Goal: Task Accomplishment & Management: Use online tool/utility

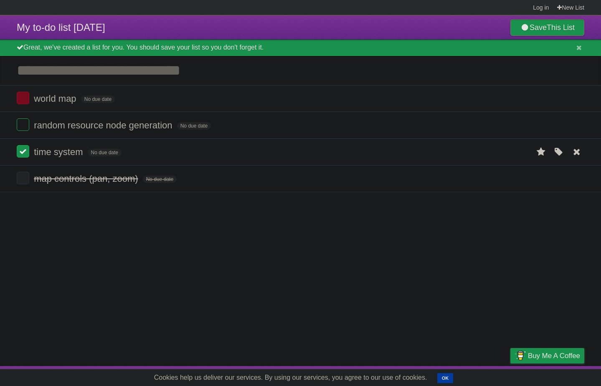
click at [22, 150] on label at bounding box center [23, 151] width 13 height 13
click at [72, 83] on input "Add another task" at bounding box center [300, 70] width 601 height 29
drag, startPoint x: 580, startPoint y: 98, endPoint x: 317, endPoint y: 81, distance: 263.5
click at [579, 98] on icon at bounding box center [577, 99] width 12 height 14
click at [214, 74] on input "Add another task" at bounding box center [300, 70] width 601 height 29
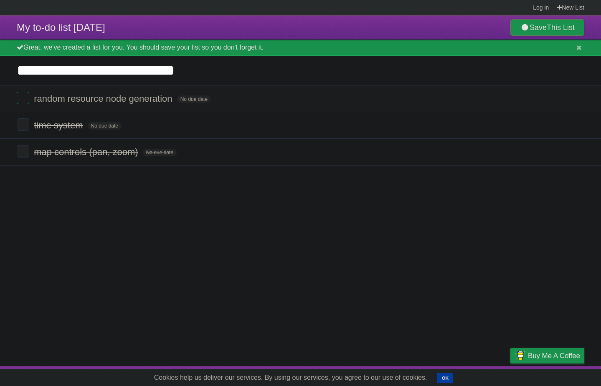
type input "**********"
click input "*********" at bounding box center [0, 0] width 0 height 0
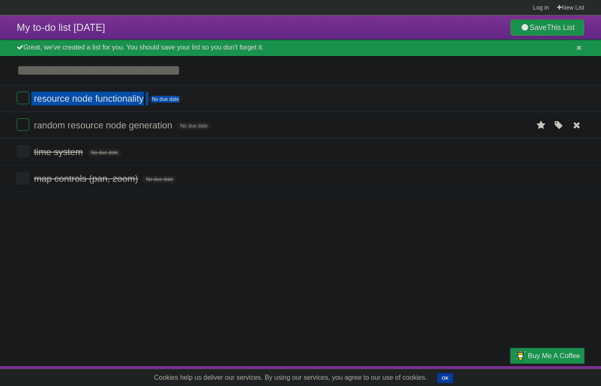
drag, startPoint x: 7, startPoint y: 124, endPoint x: 10, endPoint y: 119, distance: 5.7
click at [10, 109] on ul "resource node functionality No due date White Red Blue Green Purple Orange rand…" at bounding box center [300, 112] width 601 height 54
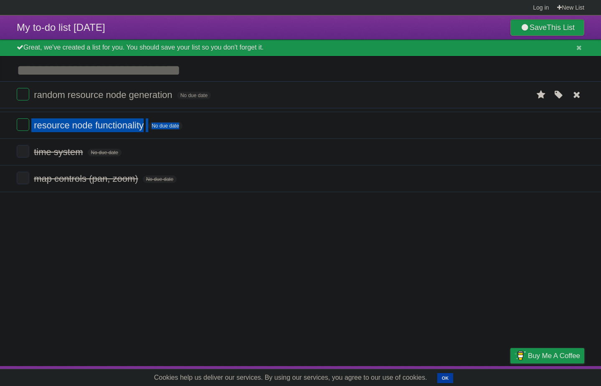
drag, startPoint x: 11, startPoint y: 126, endPoint x: 11, endPoint y: 95, distance: 31.3
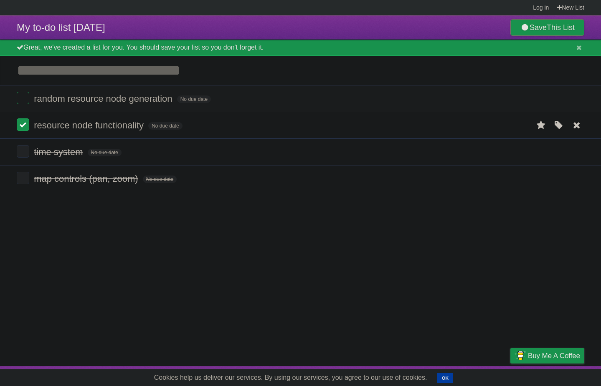
click at [20, 126] on label at bounding box center [23, 125] width 13 height 13
